Goal: Task Accomplishment & Management: Use online tool/utility

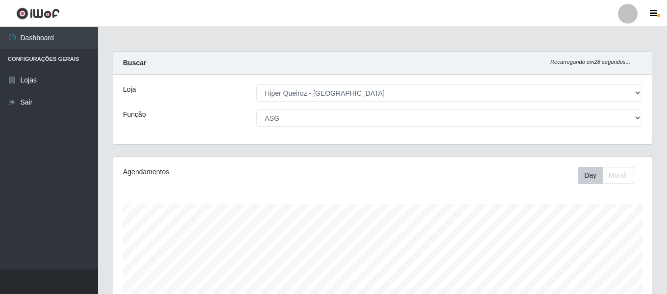
select select "497"
click at [596, 173] on button "Day" at bounding box center [590, 175] width 25 height 17
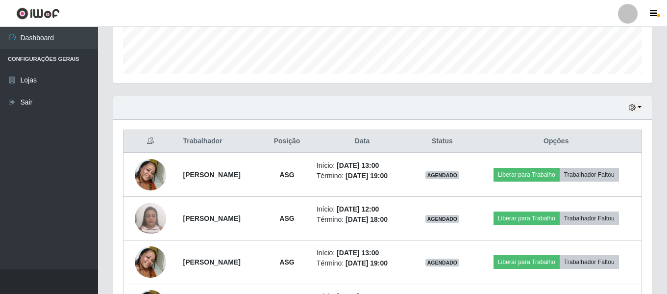
scroll to position [294, 0]
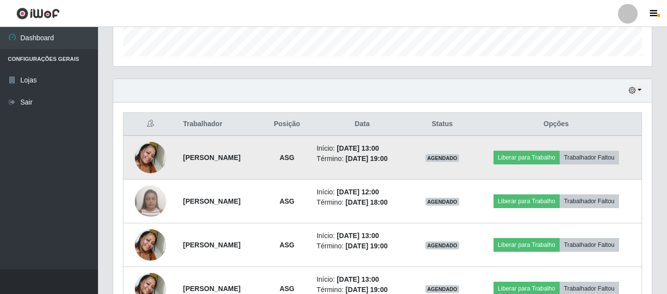
click at [143, 167] on img at bounding box center [150, 157] width 31 height 56
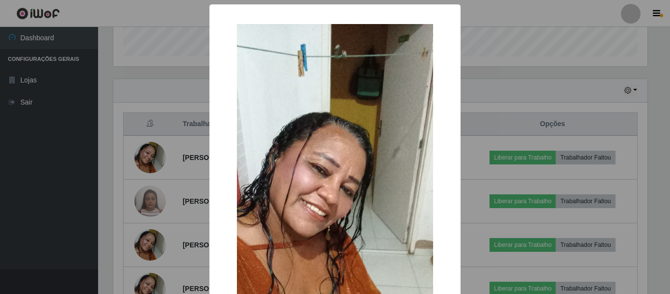
click at [141, 99] on div "× OK Cancel" at bounding box center [335, 147] width 670 height 294
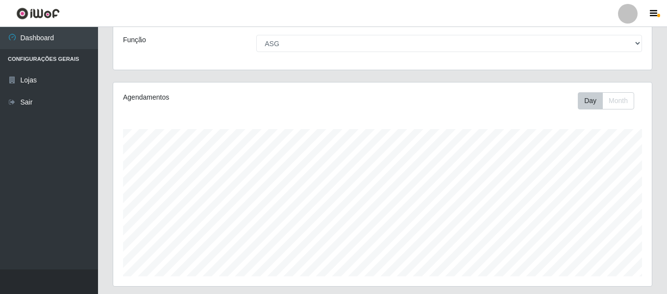
scroll to position [0, 0]
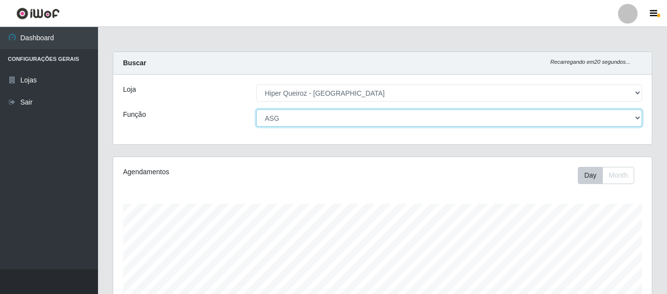
click at [433, 117] on select "[Selecione...] ASG ASG + ASG ++ Embalador Embalador + Embalador ++ Repositor Re…" at bounding box center [449, 117] width 386 height 17
select select "79"
click at [256, 109] on select "[Selecione...] ASG ASG + ASG ++ Embalador Embalador + Embalador ++ Repositor Re…" at bounding box center [449, 117] width 386 height 17
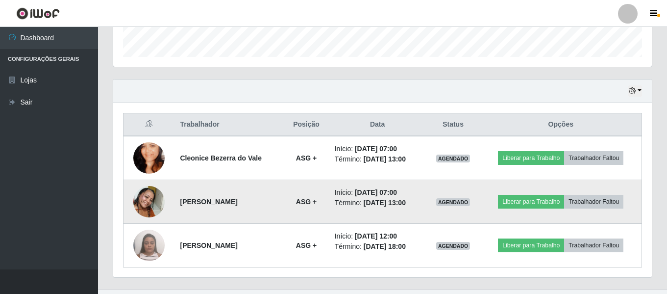
scroll to position [294, 0]
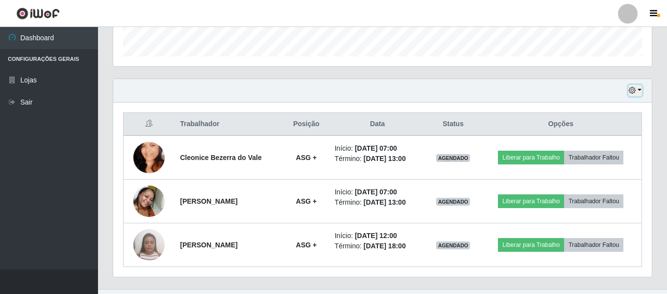
click at [633, 93] on icon "button" at bounding box center [632, 90] width 7 height 7
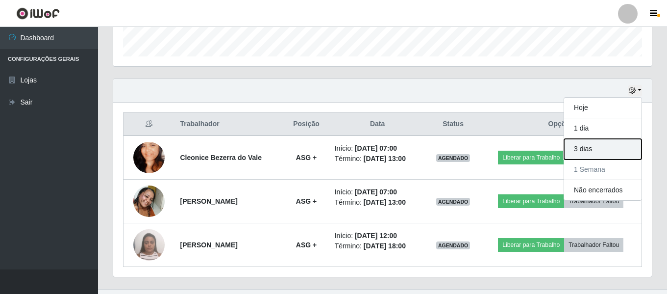
click at [581, 152] on button "3 dias" at bounding box center [602, 149] width 77 height 21
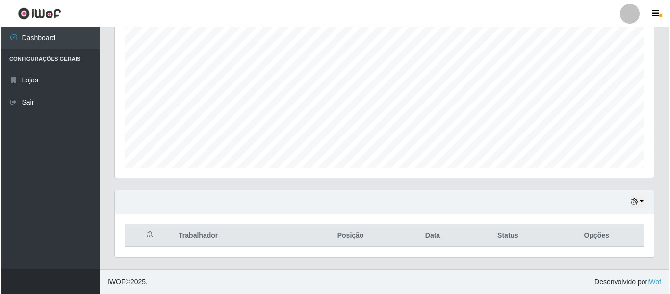
scroll to position [226, 0]
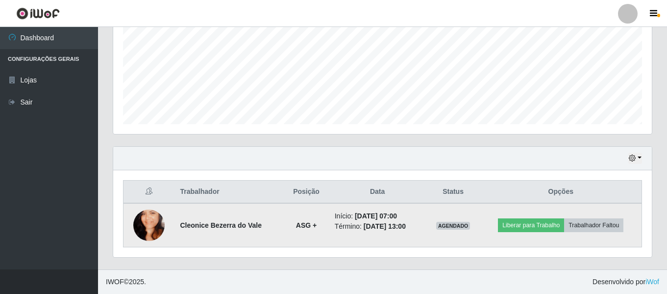
click at [142, 232] on img at bounding box center [148, 225] width 31 height 56
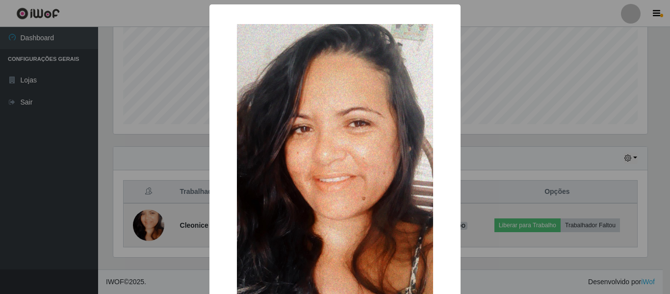
click at [142, 232] on div "× OK Cancel" at bounding box center [335, 147] width 670 height 294
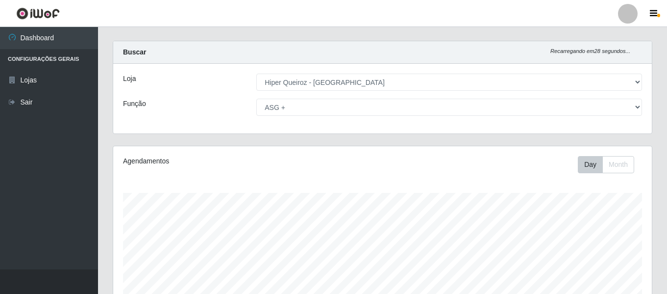
scroll to position [0, 0]
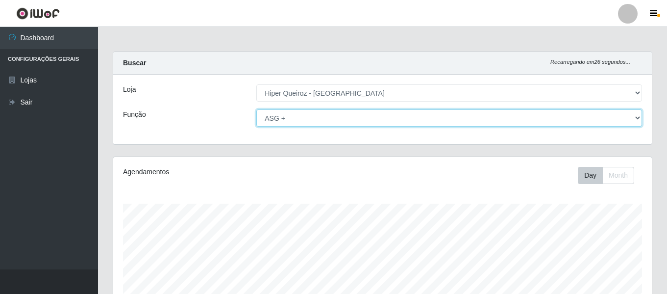
click at [468, 116] on select "[Selecione...] ASG ASG + ASG ++ Embalador Embalador + Embalador ++ Repositor Re…" at bounding box center [449, 117] width 386 height 17
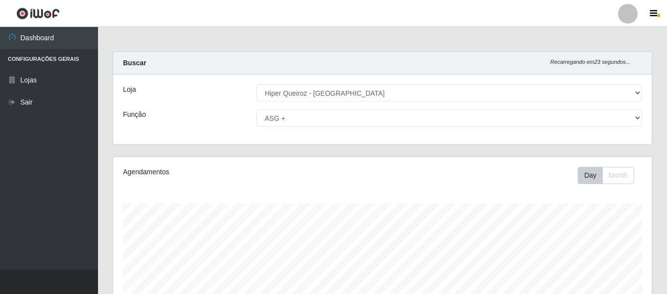
click at [467, 198] on div "Agendamentos Day Month 29/07 Agendamentos 11.72" at bounding box center [382, 258] width 539 height 203
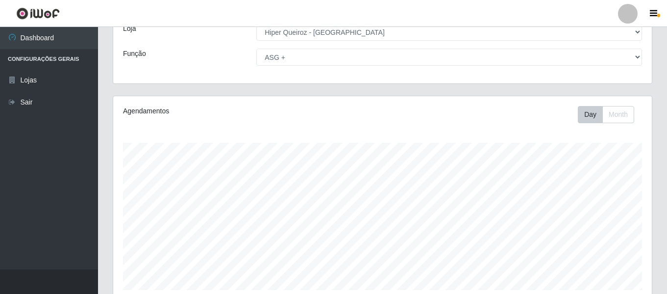
scroll to position [147, 0]
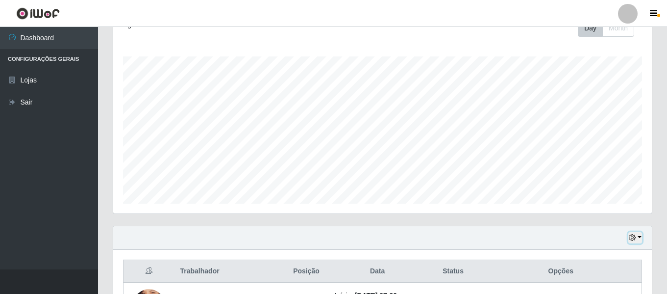
click at [631, 240] on icon "button" at bounding box center [632, 237] width 7 height 7
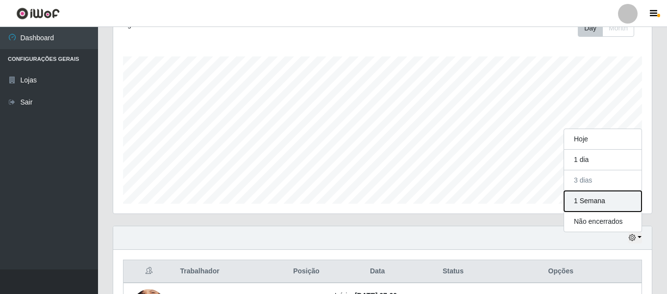
click at [605, 201] on button "1 Semana" at bounding box center [602, 201] width 77 height 21
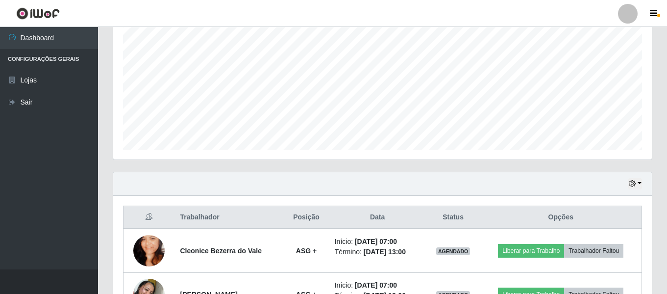
scroll to position [294, 0]
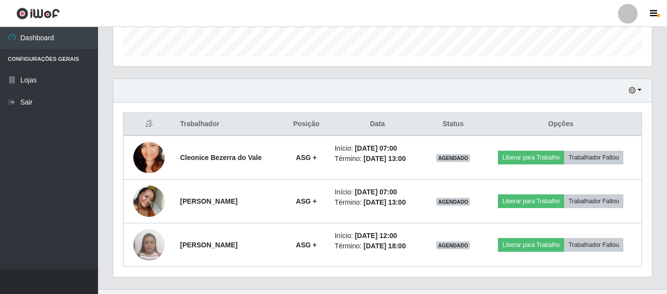
click at [475, 286] on div "Hoje 1 dia 3 dias 1 Semana Não encerrados Trabalhador Posição Data Status Opçõe…" at bounding box center [382, 183] width 554 height 210
click at [464, 270] on div "Trabalhador Posição Data Status Opções Cleonice Bezerra do Vale ASG + Início: […" at bounding box center [382, 189] width 539 height 174
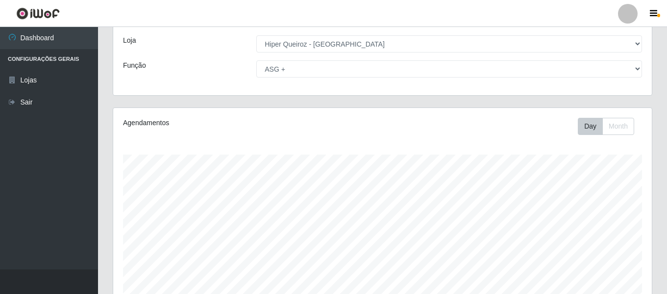
scroll to position [0, 0]
